Goal: Task Accomplishment & Management: Use online tool/utility

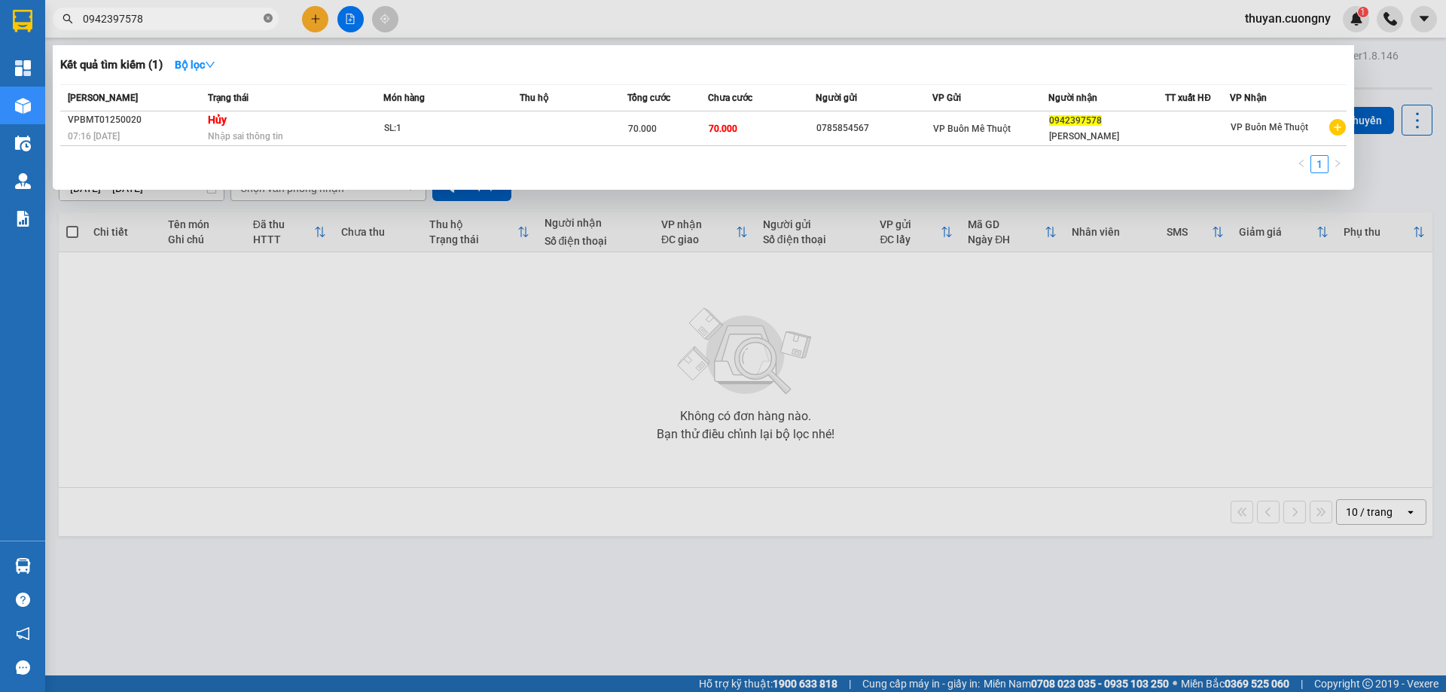
click at [271, 18] on icon "close-circle" at bounding box center [268, 18] width 9 height 9
type input "218218"
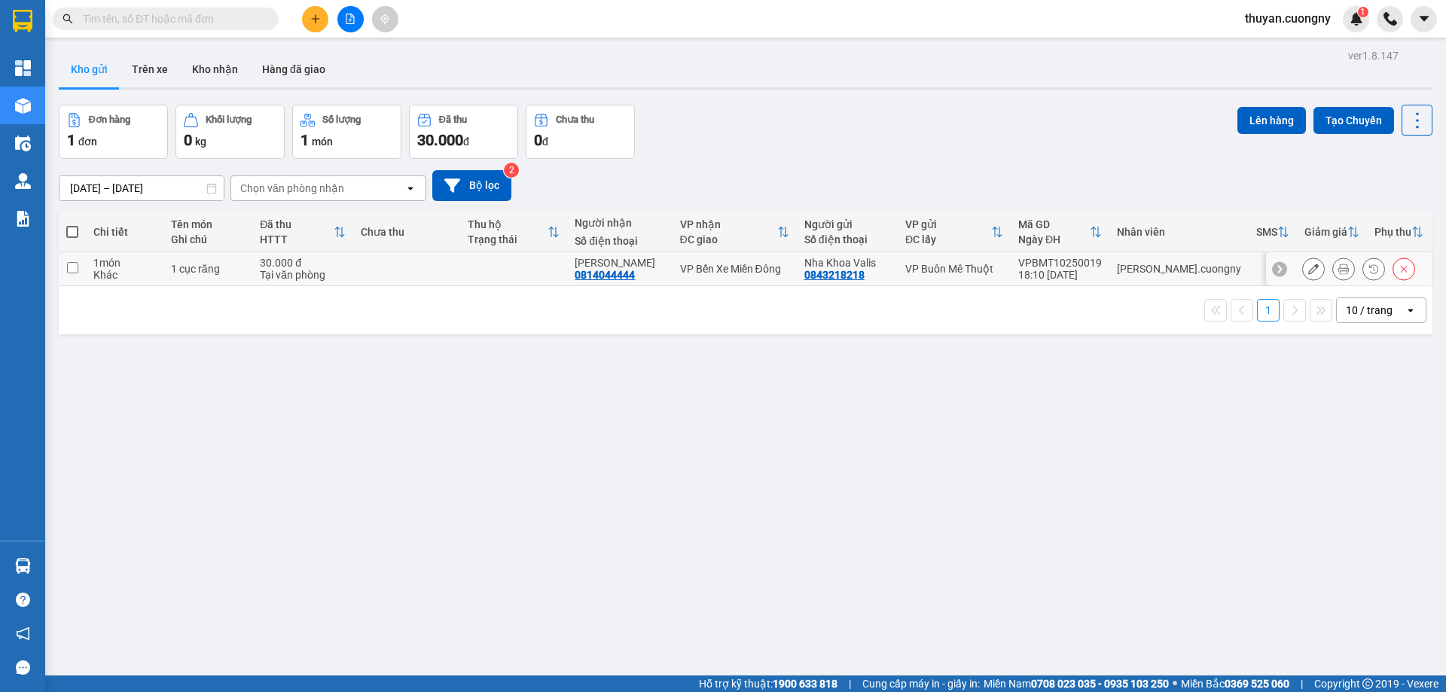
click at [435, 263] on td at bounding box center [406, 269] width 107 height 34
checkbox input "true"
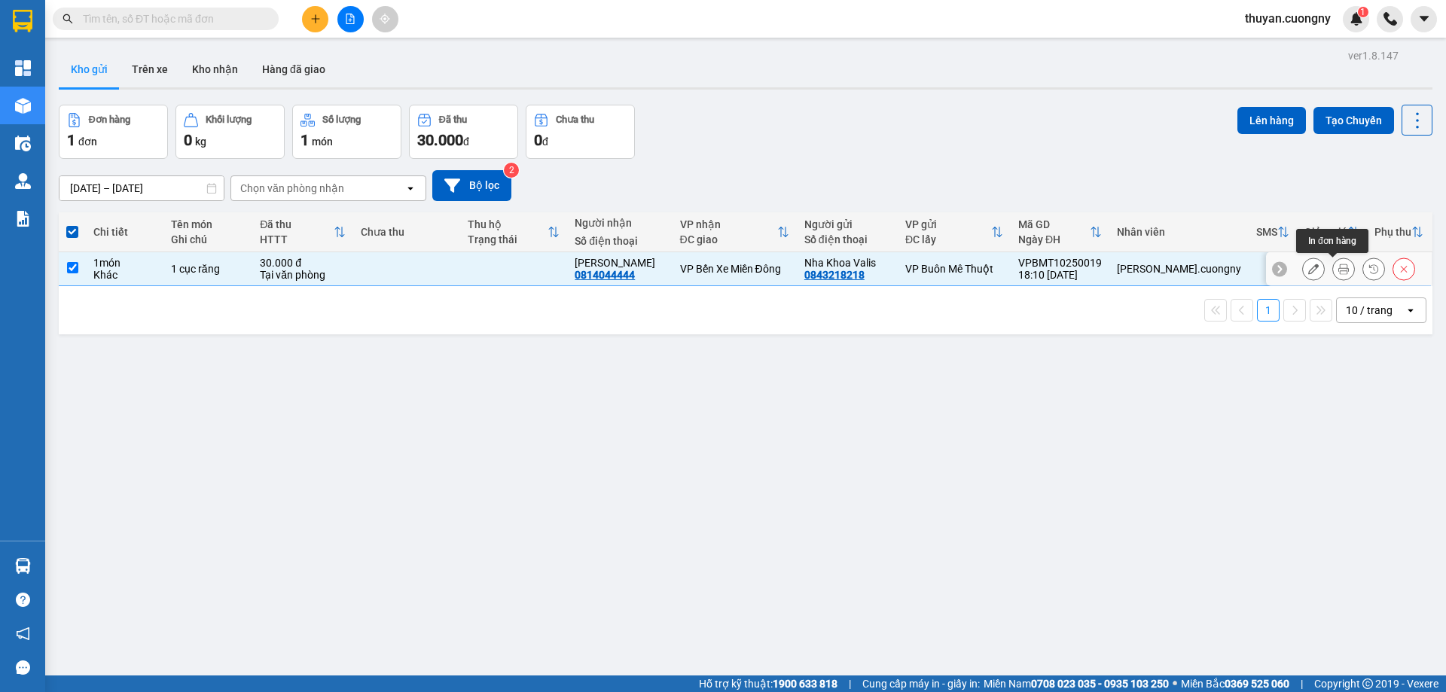
click at [1338, 270] on icon at bounding box center [1343, 269] width 11 height 11
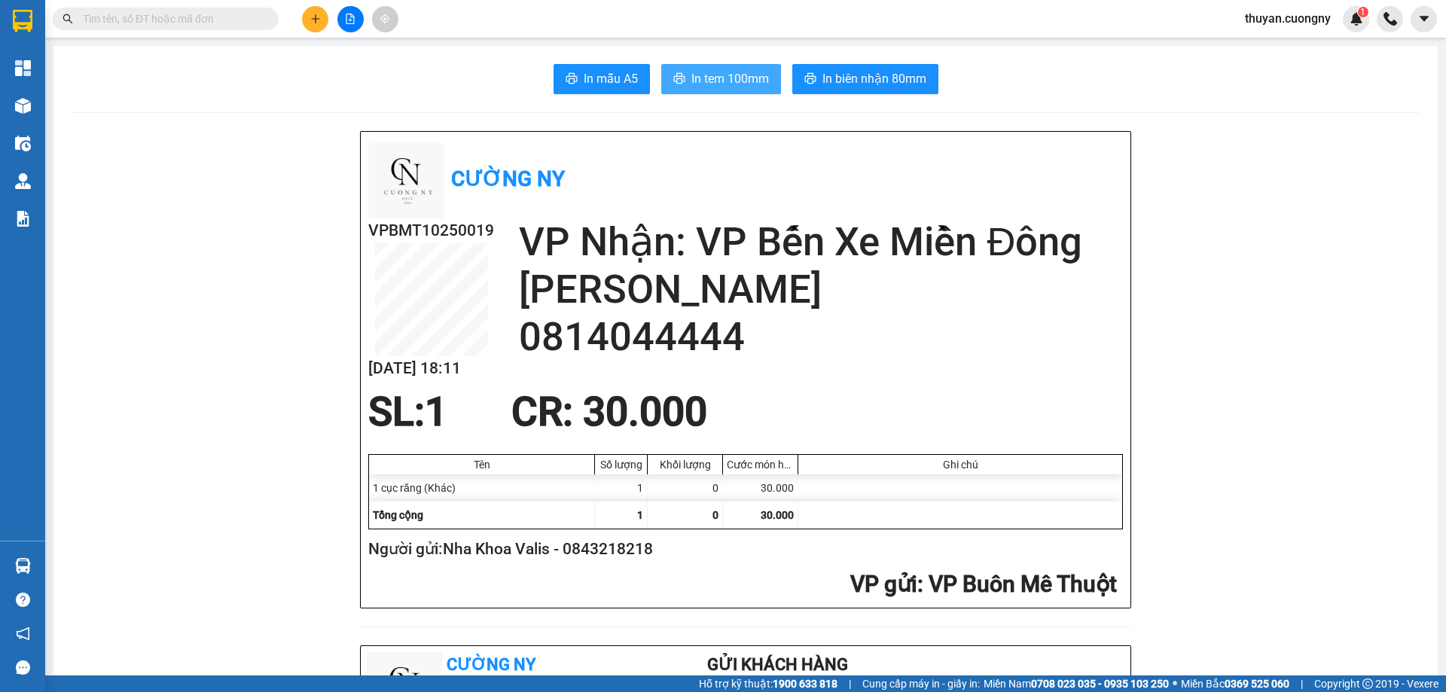
click at [721, 71] on span "In tem 100mm" at bounding box center [730, 78] width 78 height 19
click at [323, 23] on button at bounding box center [315, 19] width 26 height 26
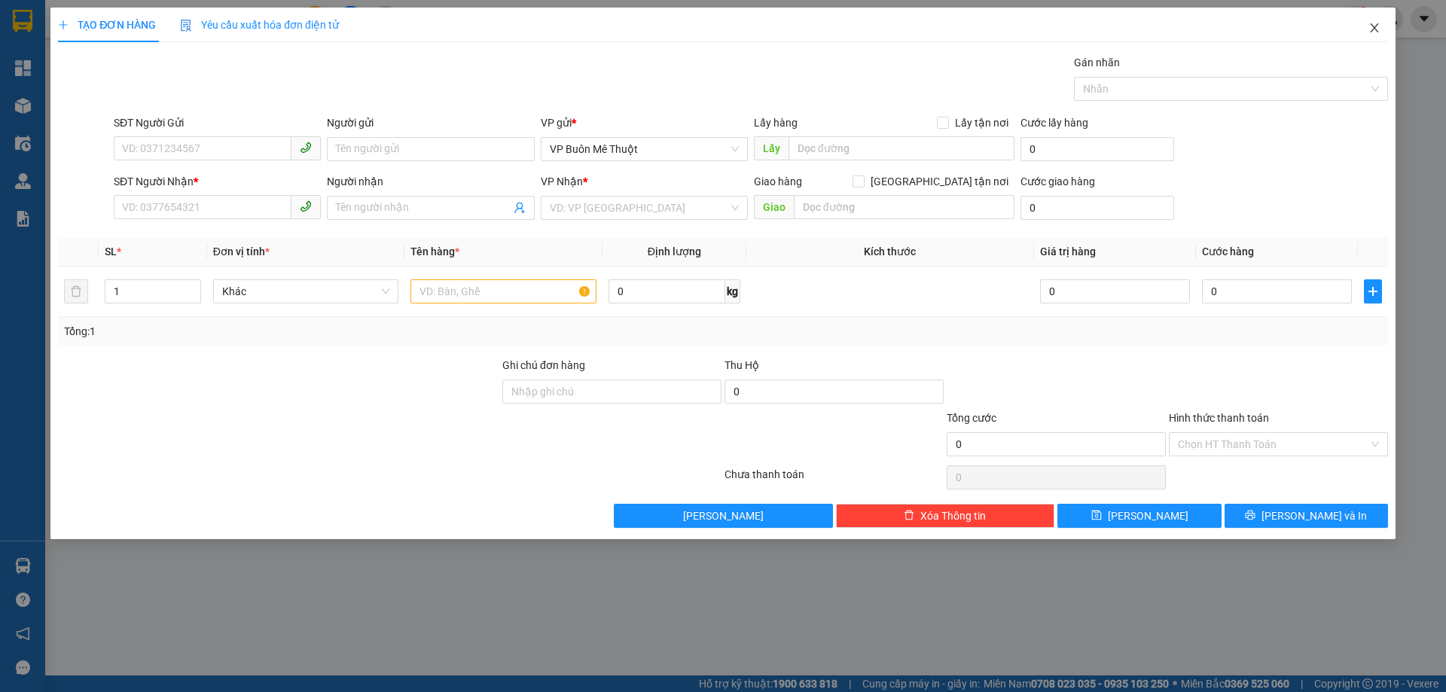
click at [1375, 28] on icon "close" at bounding box center [1374, 27] width 8 height 9
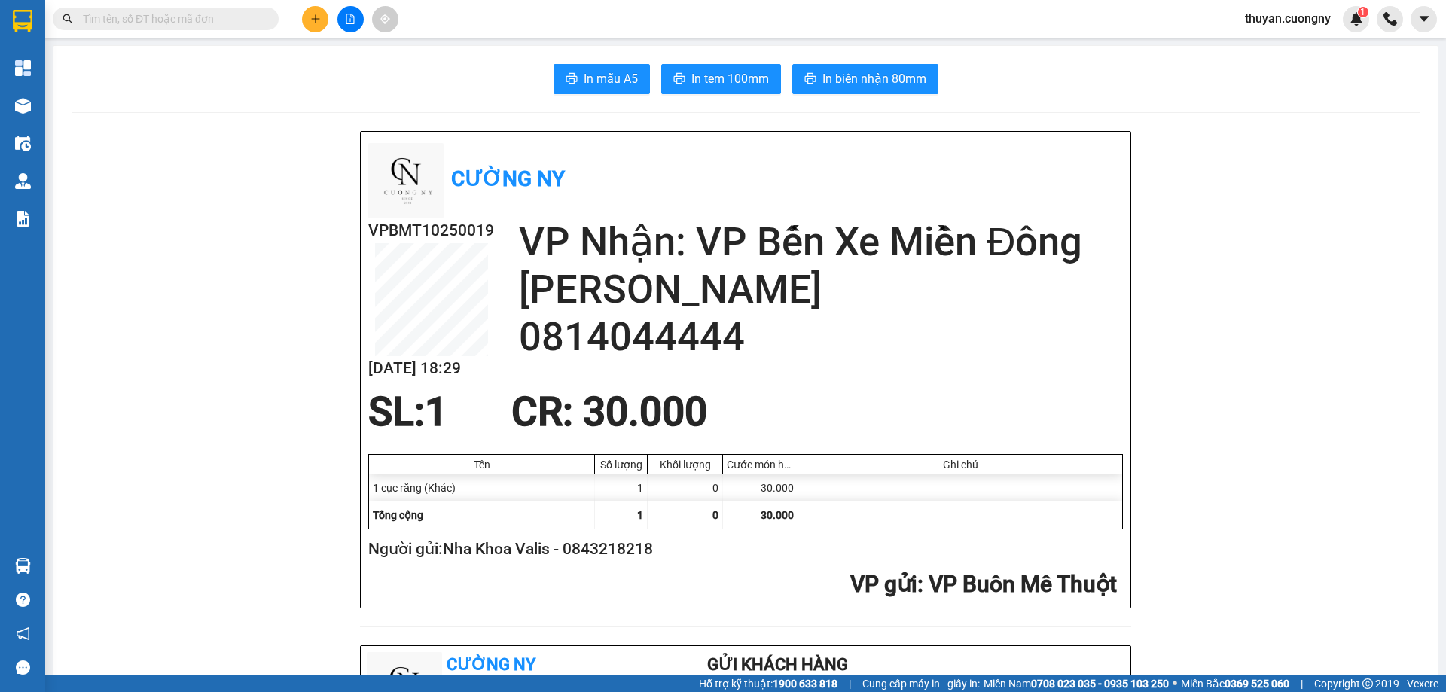
click at [166, 17] on input "text" at bounding box center [172, 19] width 178 height 17
paste input "0385219956"
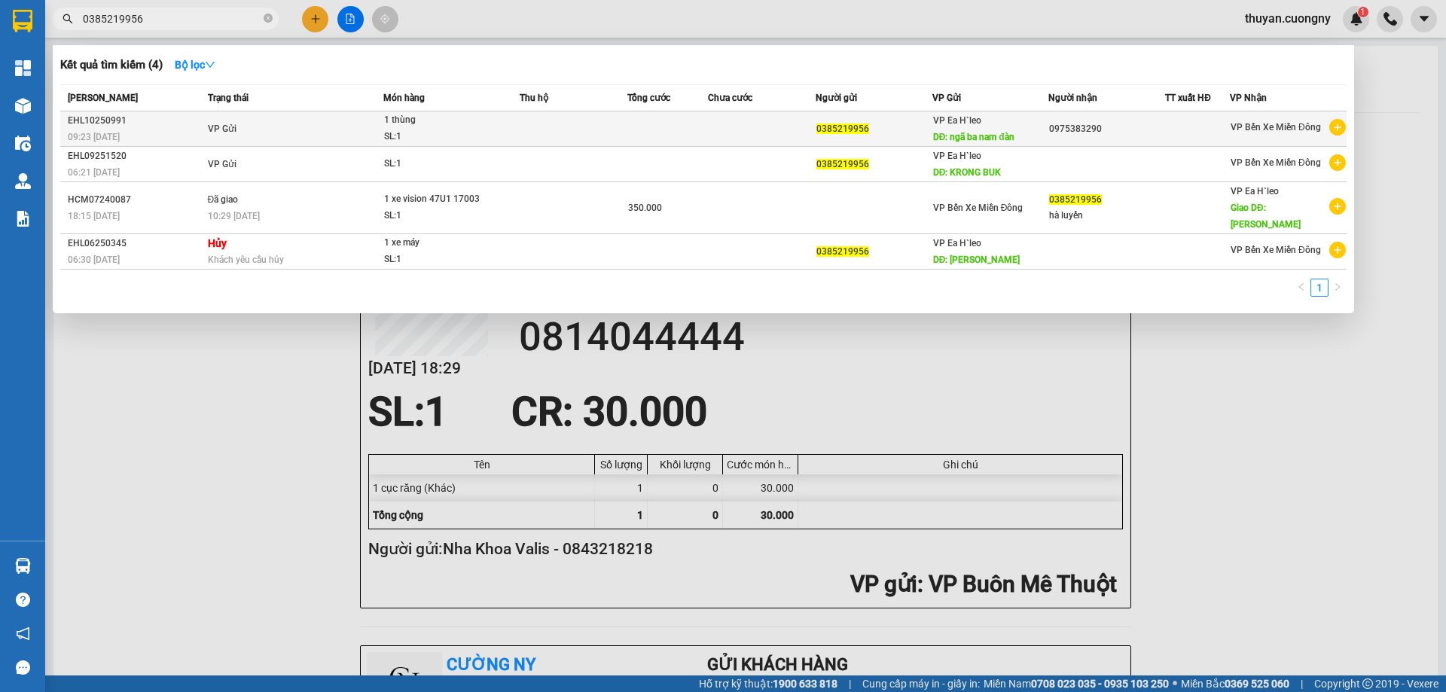
type input "0385219956"
click at [167, 132] on div "09:23 - 14/10" at bounding box center [136, 137] width 136 height 17
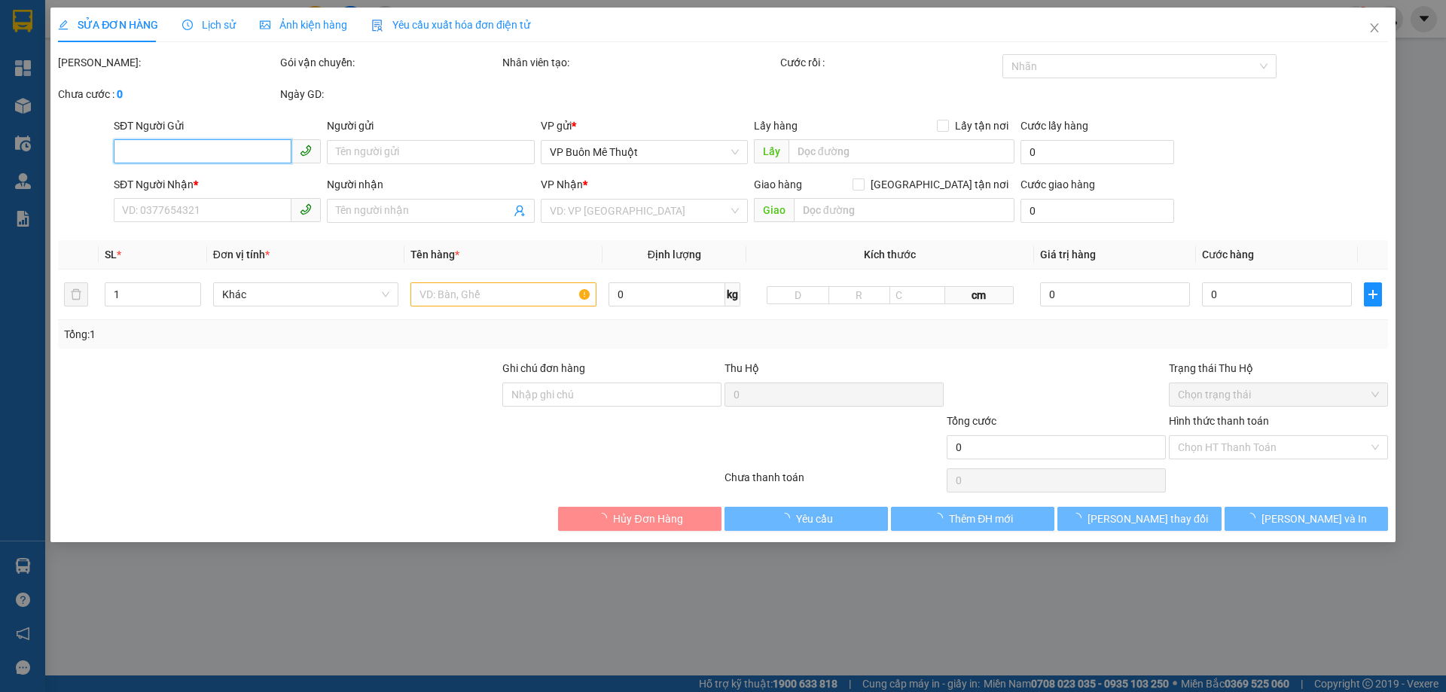
type input "0385219956"
type input "ngã ba nam đàn"
type input "0975383290"
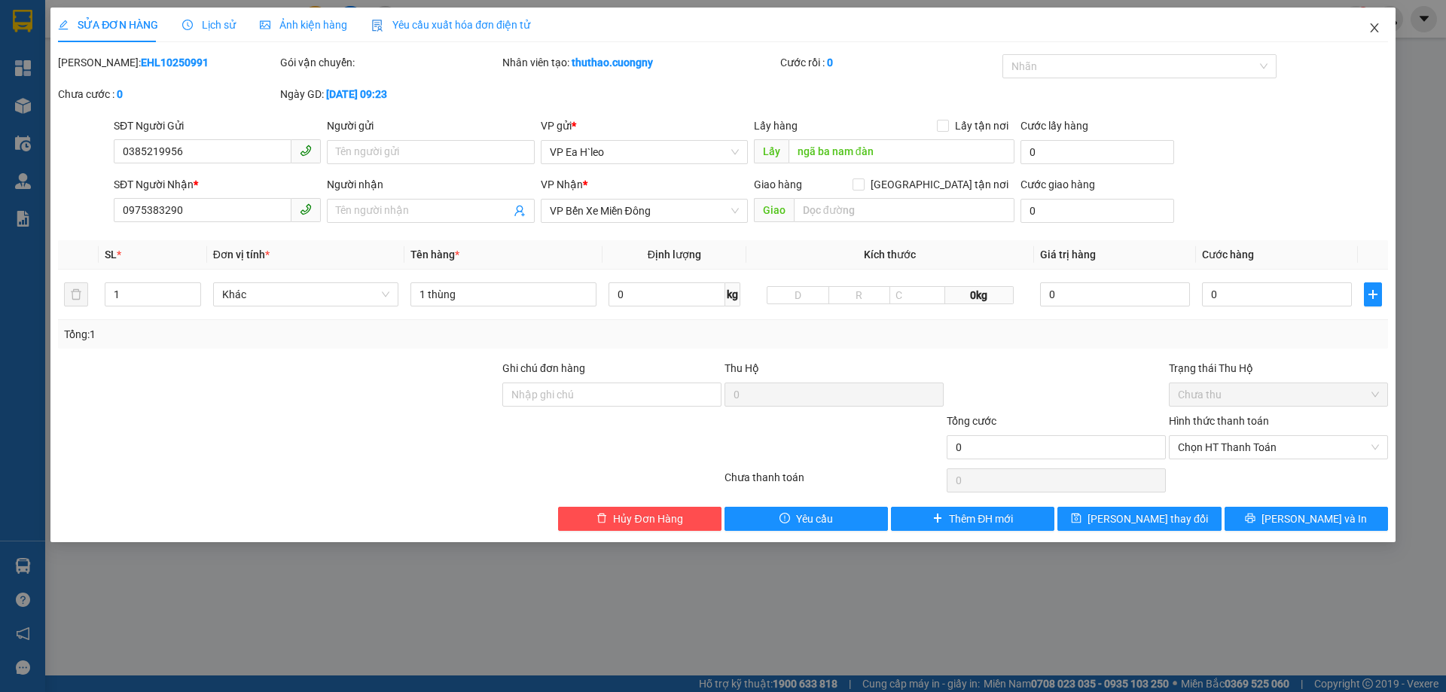
click at [1373, 33] on icon "close" at bounding box center [1374, 28] width 12 height 12
